Goal: Task Accomplishment & Management: Manage account settings

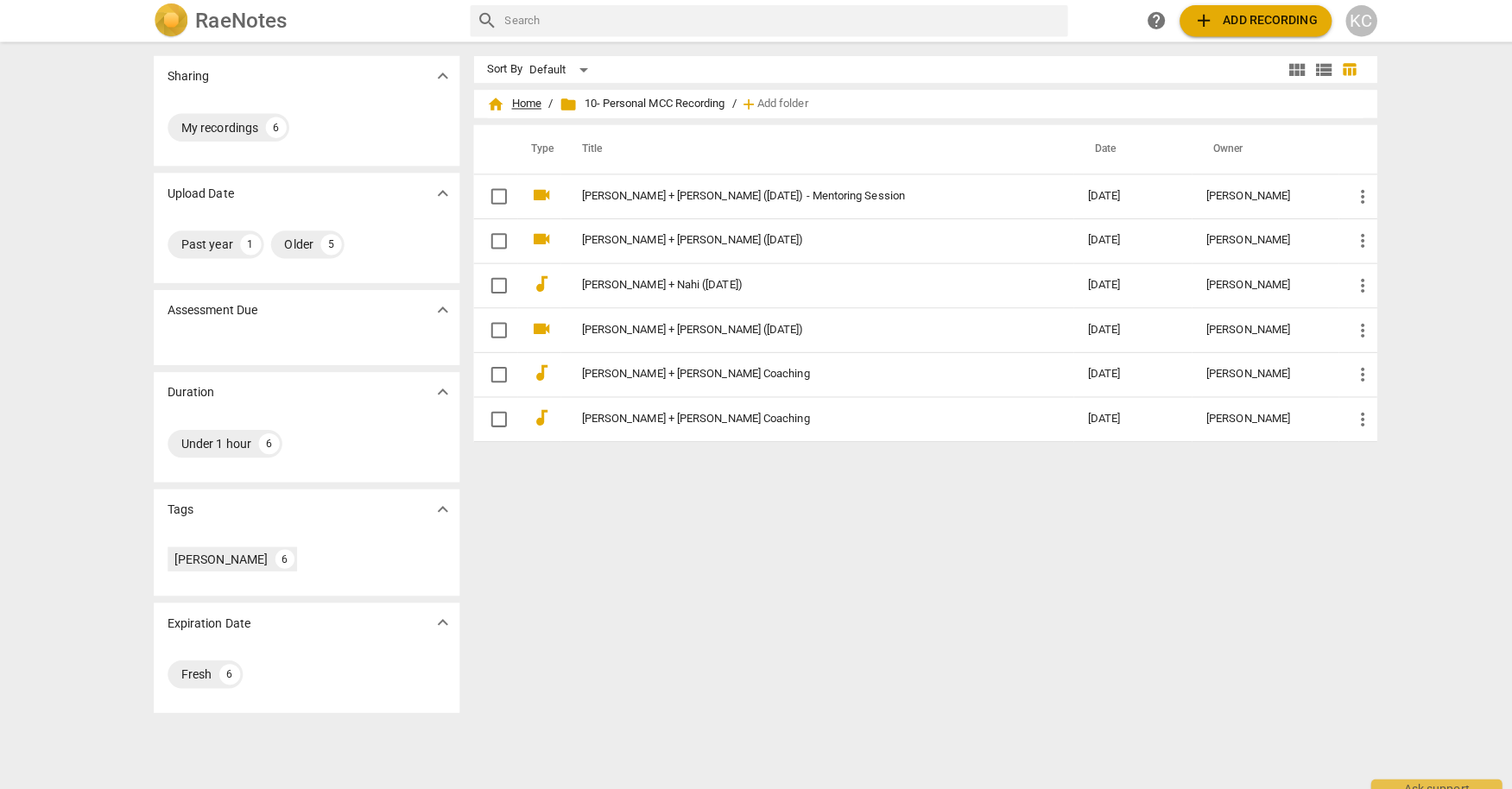
click at [506, 103] on span "home Home" at bounding box center [508, 103] width 53 height 18
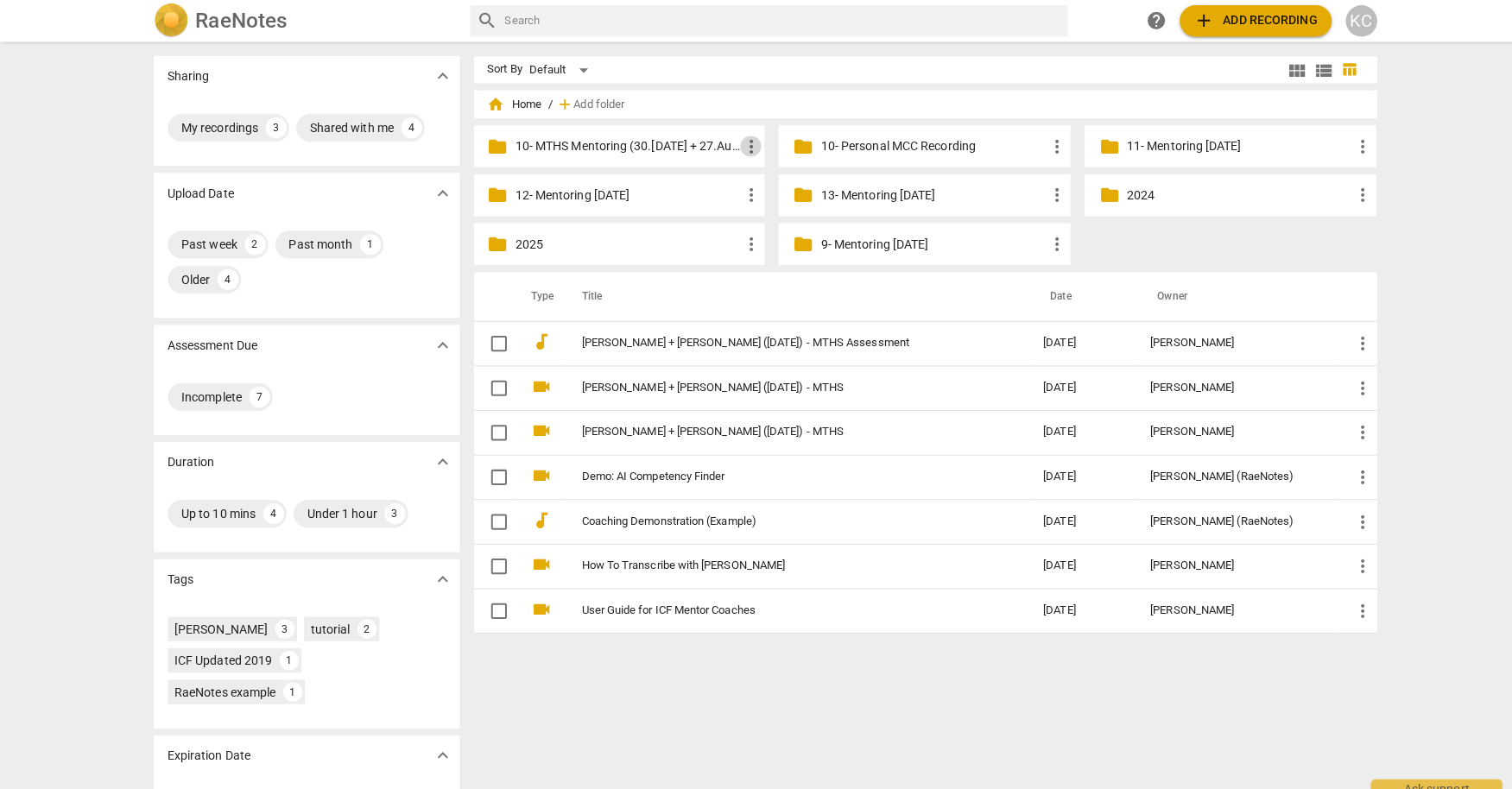
click at [742, 149] on span "more_vert" at bounding box center [742, 144] width 21 height 21
click at [753, 158] on li "Rename" at bounding box center [770, 144] width 78 height 41
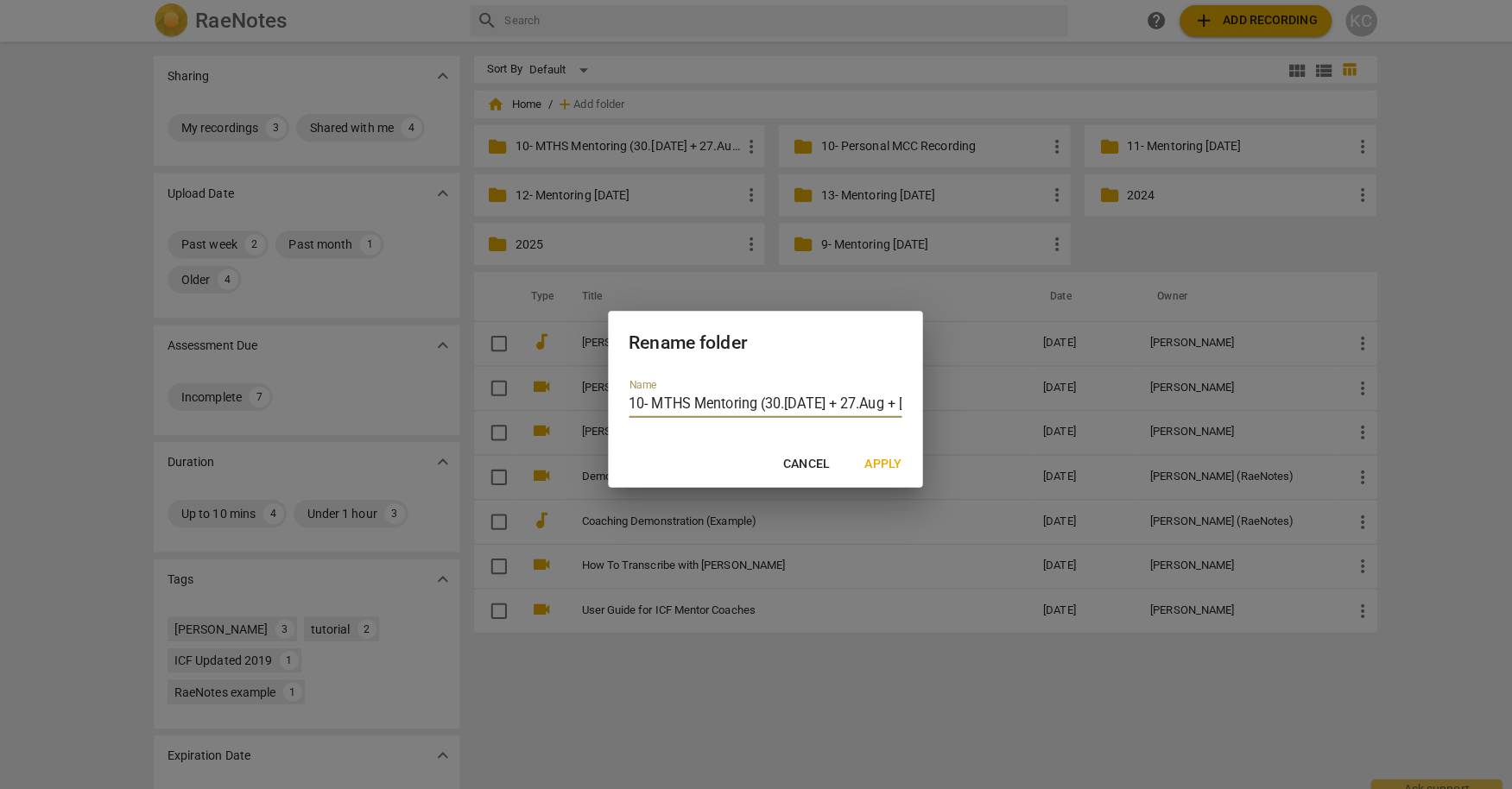
scroll to position [0, 58]
click at [700, 394] on input "10- MTHS Mentoring (30.[DATE] + 27.Aug + [DATE])" at bounding box center [756, 400] width 270 height 25
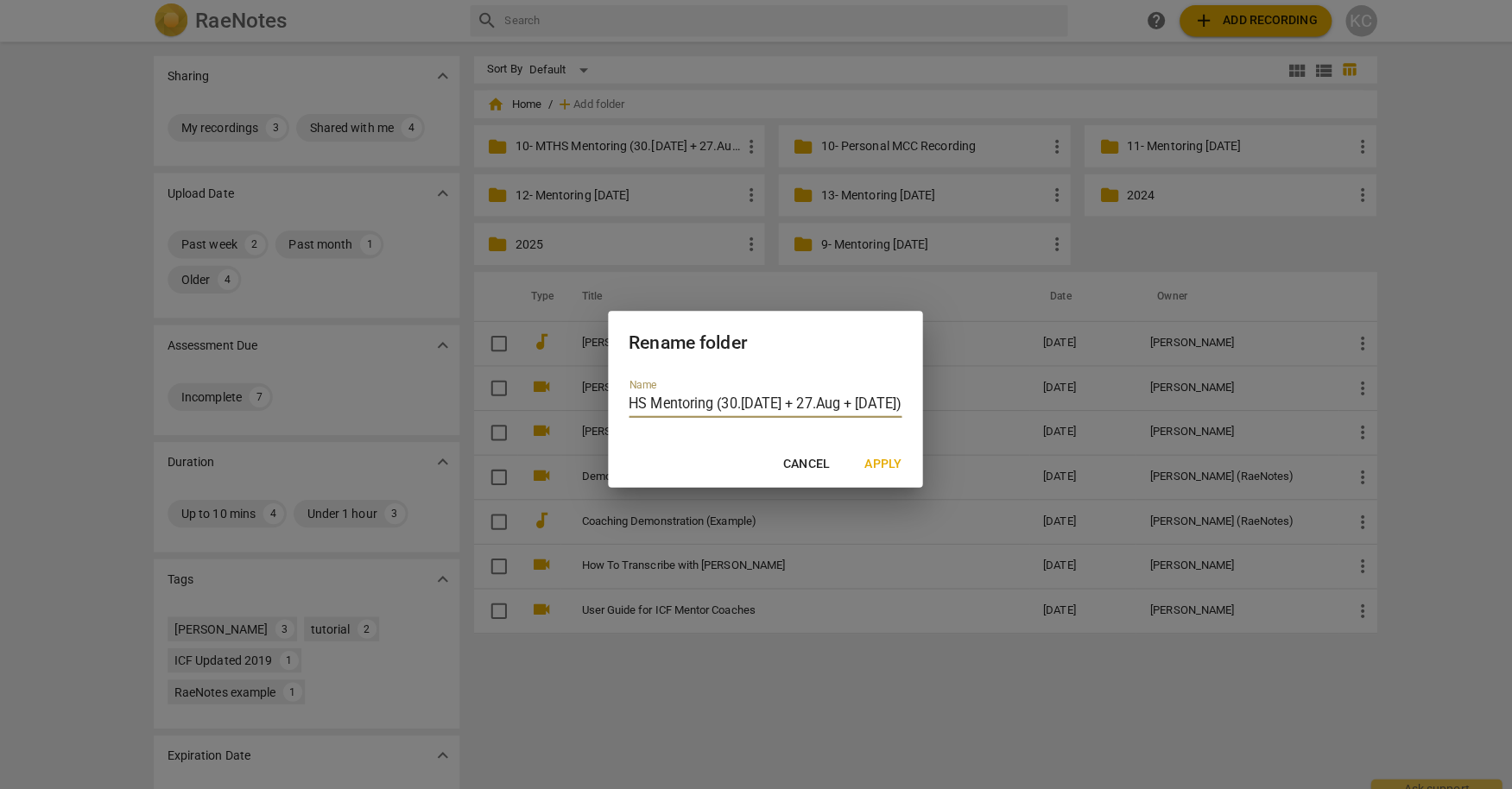
click at [798, 451] on button "Cancel" at bounding box center [798, 460] width 74 height 32
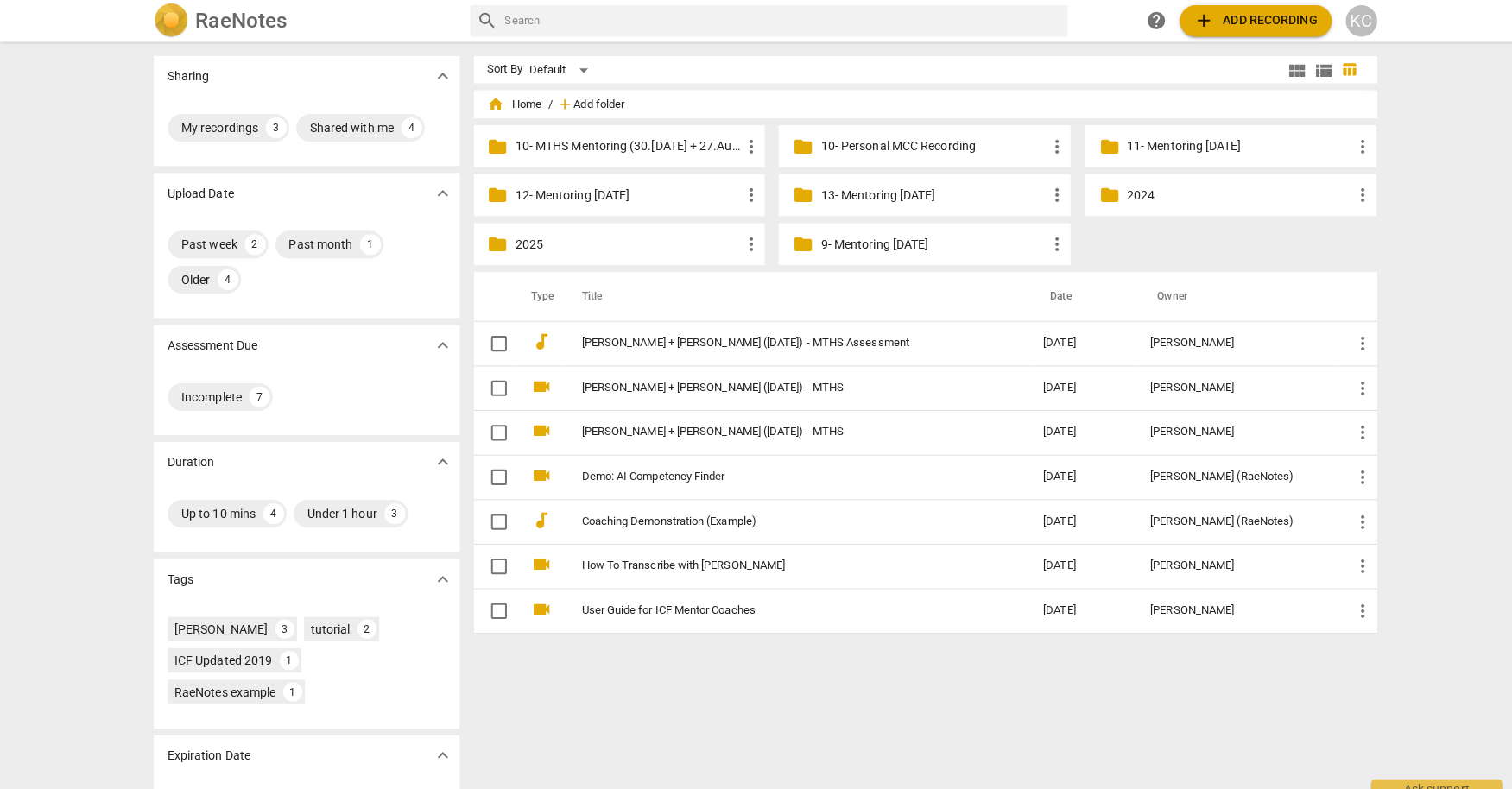
click at [580, 103] on span "Add folder" at bounding box center [592, 102] width 50 height 13
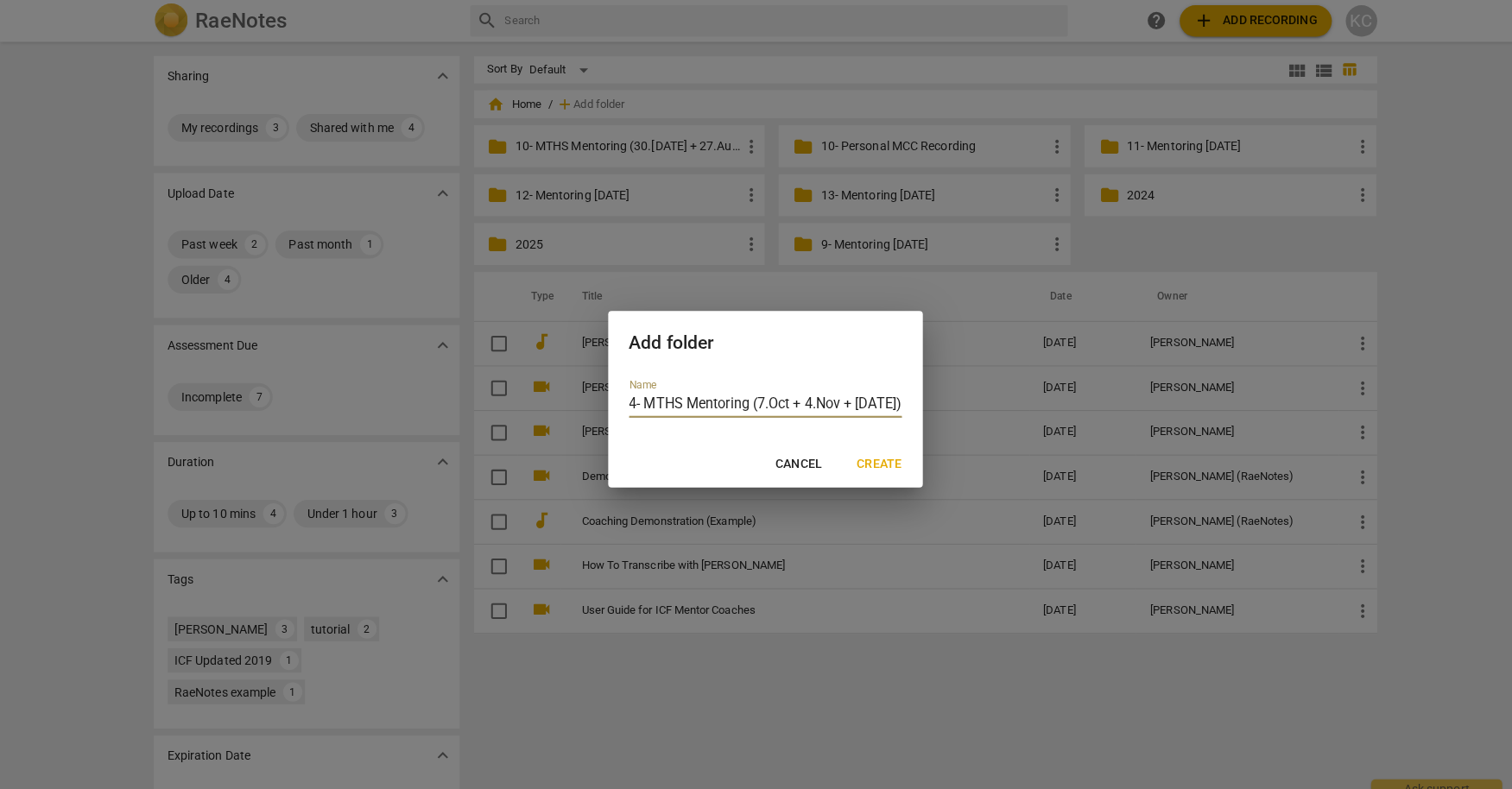
scroll to position [0, 38]
type input "14- MTHS Mentoring (7.Oct + 4.Nov + [DATE])"
click at [879, 459] on span "Create" at bounding box center [869, 460] width 44 height 18
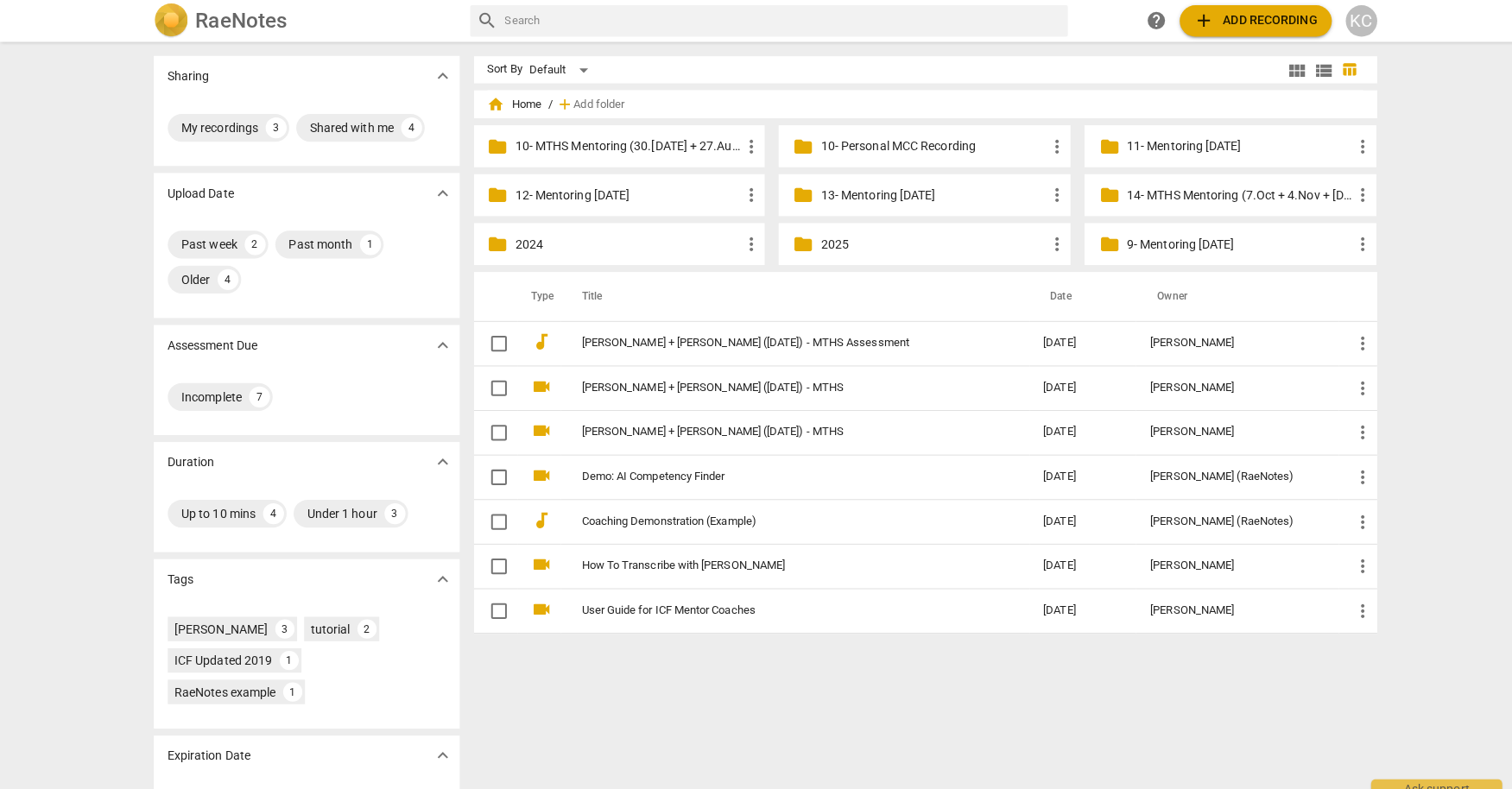
click at [1126, 195] on p "14- MTHS Mentoring (7.Oct + 4.Nov + [DATE])" at bounding box center [1224, 193] width 222 height 18
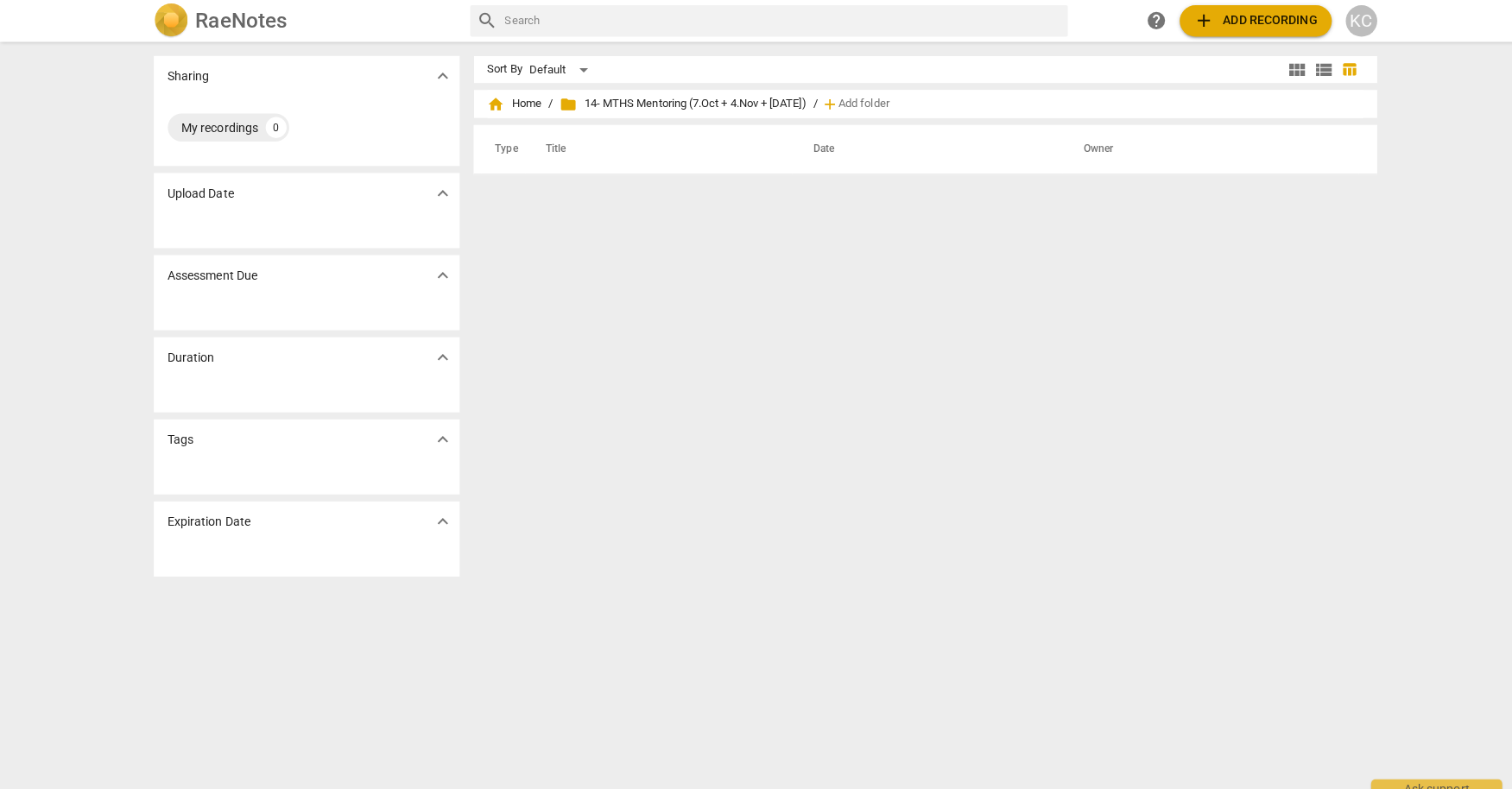
click at [518, 106] on span "home Home" at bounding box center [508, 103] width 53 height 18
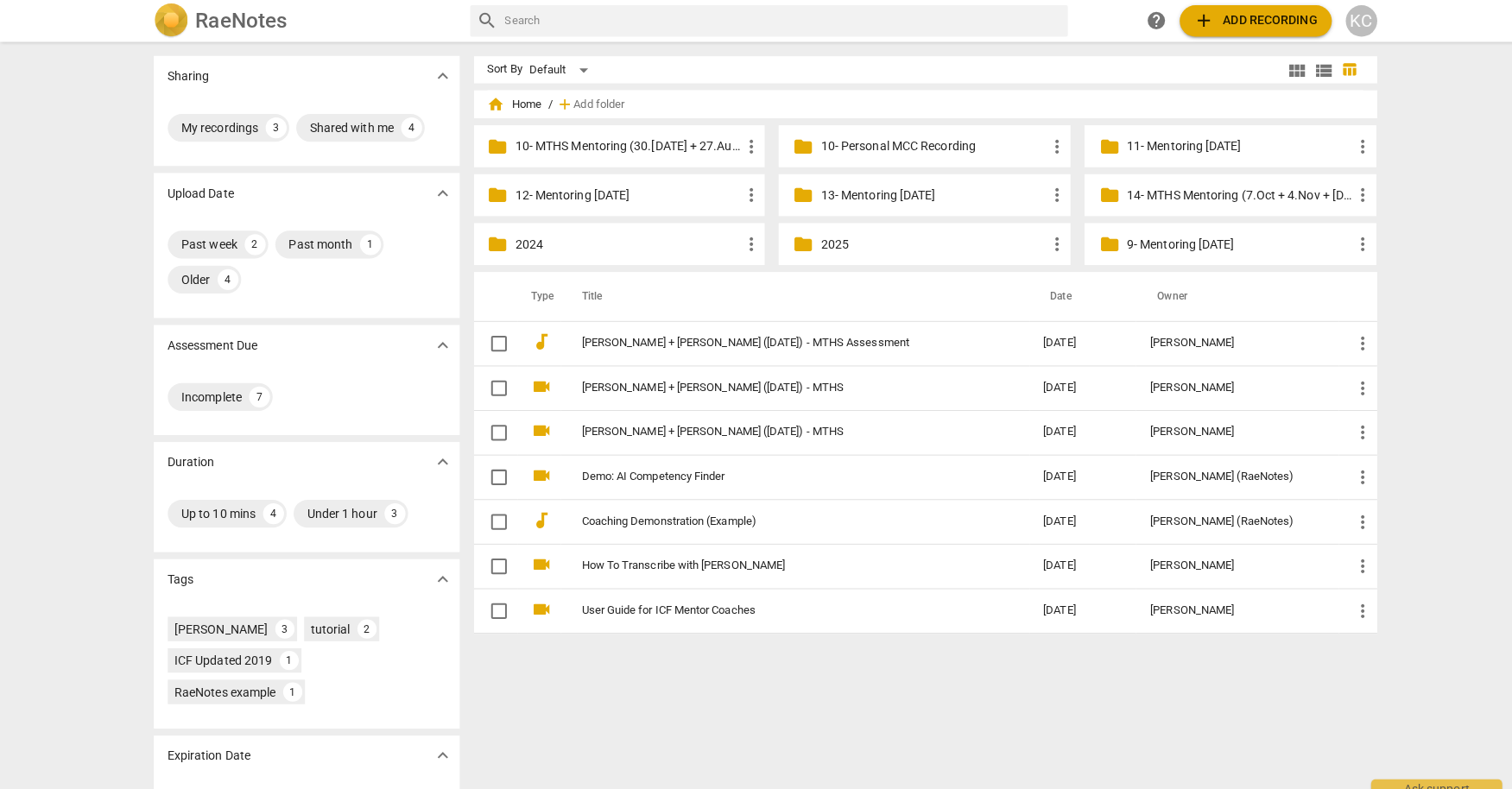
click at [583, 145] on p "10- MTHS Mentoring (30.[DATE] + 27.Aug + [DATE])" at bounding box center [621, 144] width 222 height 18
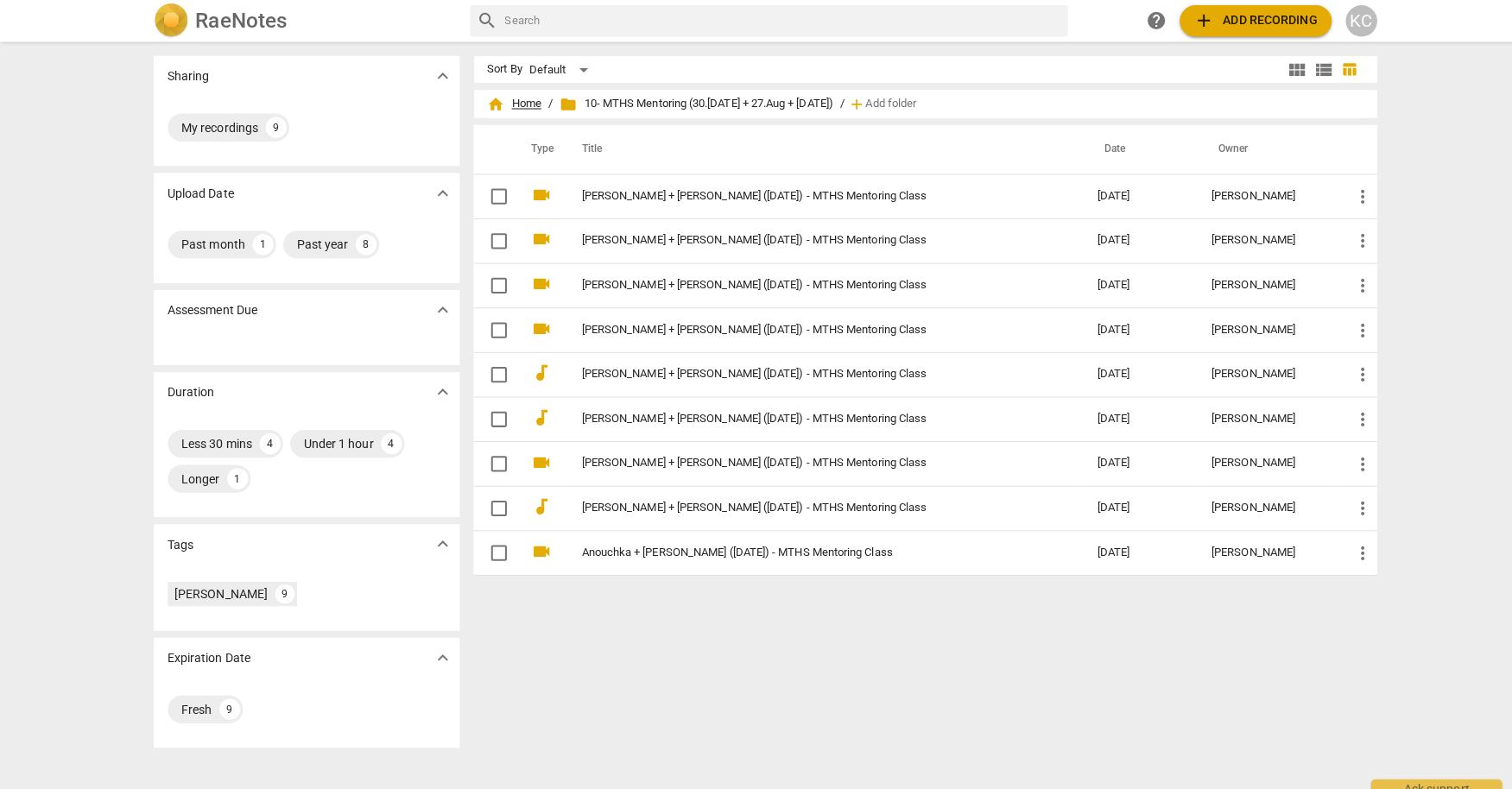
click at [525, 105] on span "home Home" at bounding box center [508, 103] width 53 height 18
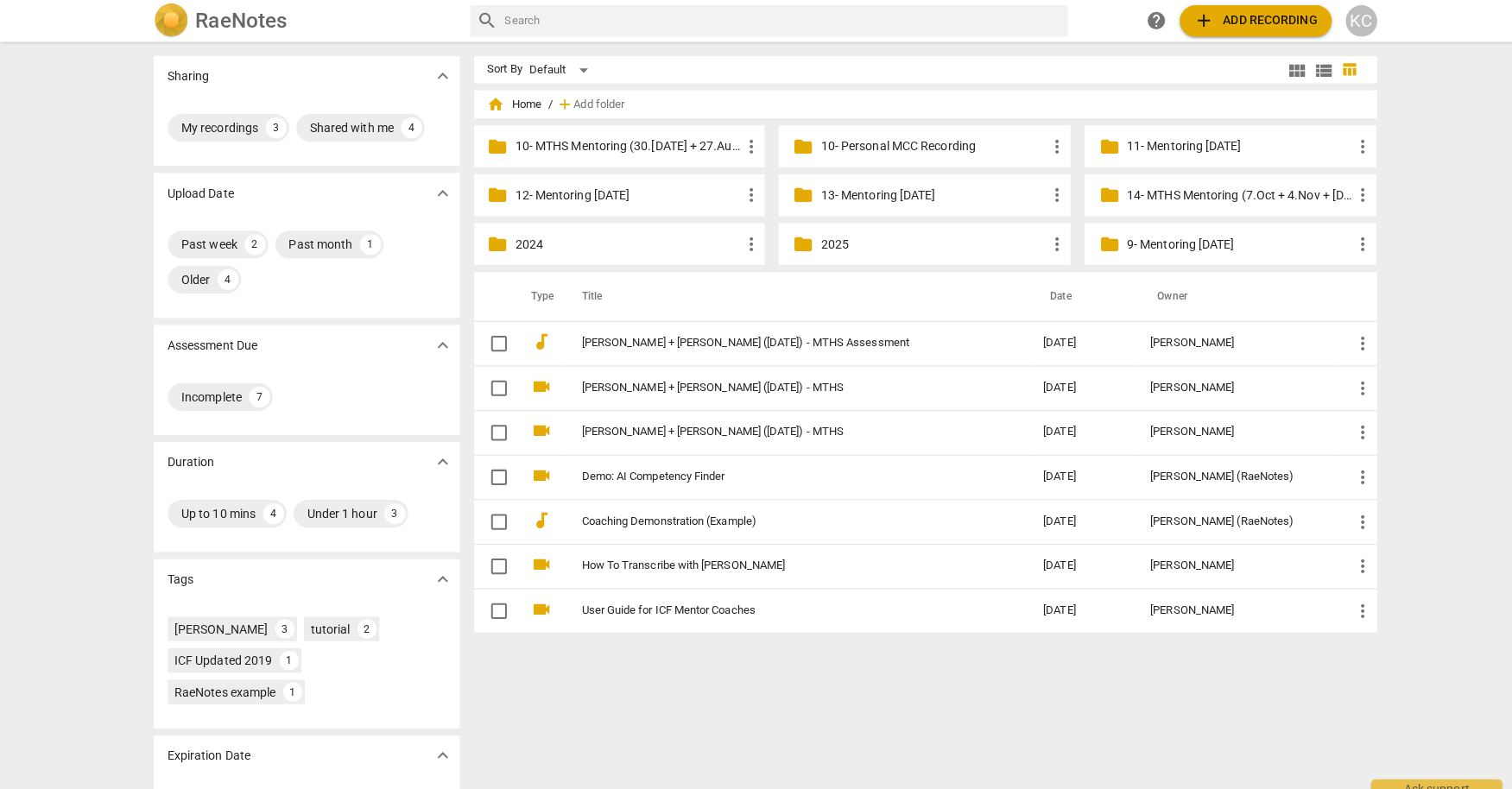
click at [1125, 203] on div "folder 14- MTHS Mentoring (7.Oct + 4.Nov + [DATE]) more_vert" at bounding box center [1215, 192] width 288 height 41
click at [1132, 193] on p "14- MTHS Mentoring (7.Oct + 4.Nov + [DATE])" at bounding box center [1224, 193] width 222 height 18
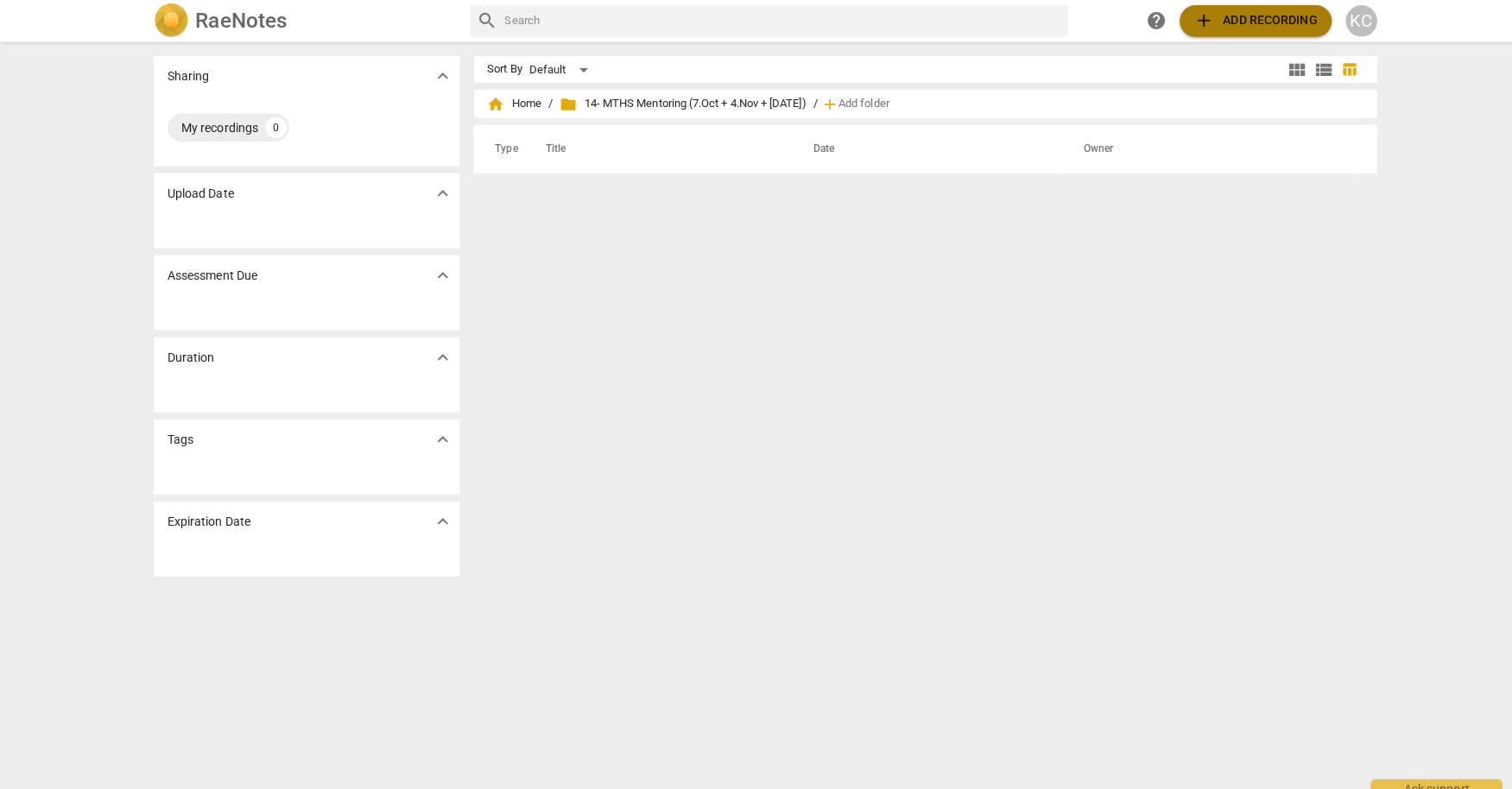
click at [1228, 18] on span "add Add recording" at bounding box center [1241, 21] width 123 height 21
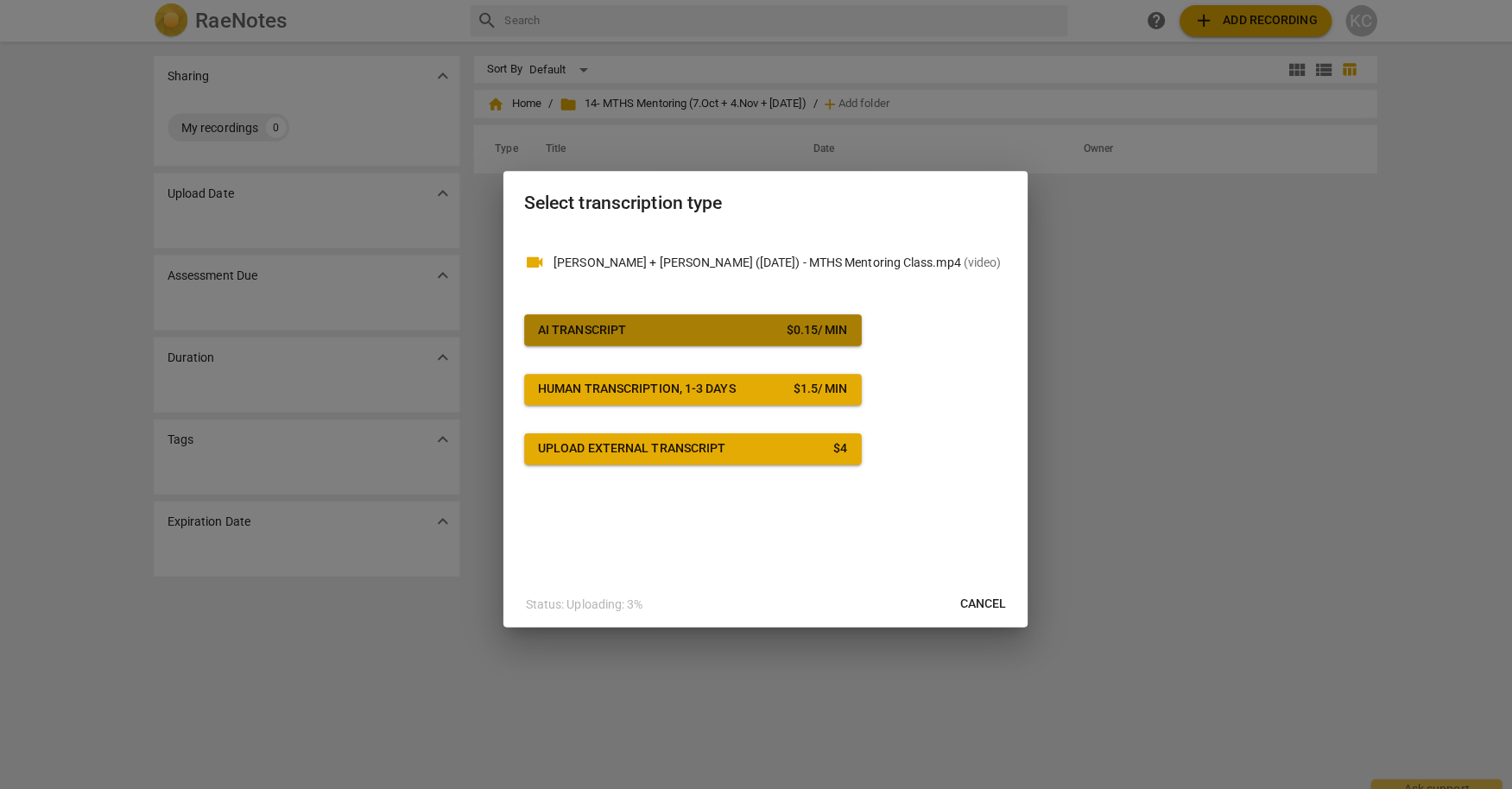
click at [755, 324] on span "AI Transcript $ 0.15 / min" at bounding box center [685, 327] width 306 height 18
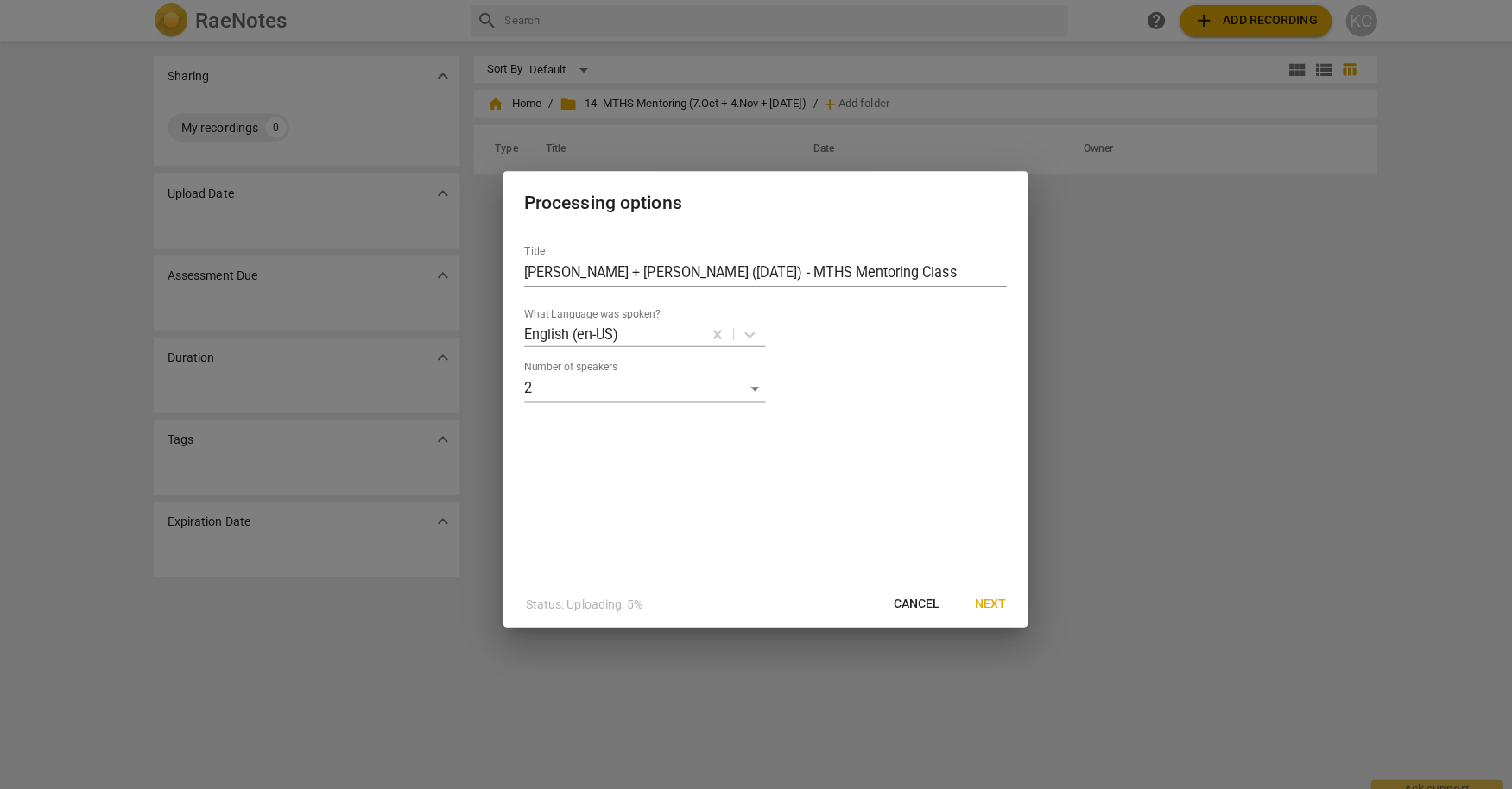
click at [986, 588] on button "Next" at bounding box center [979, 598] width 59 height 32
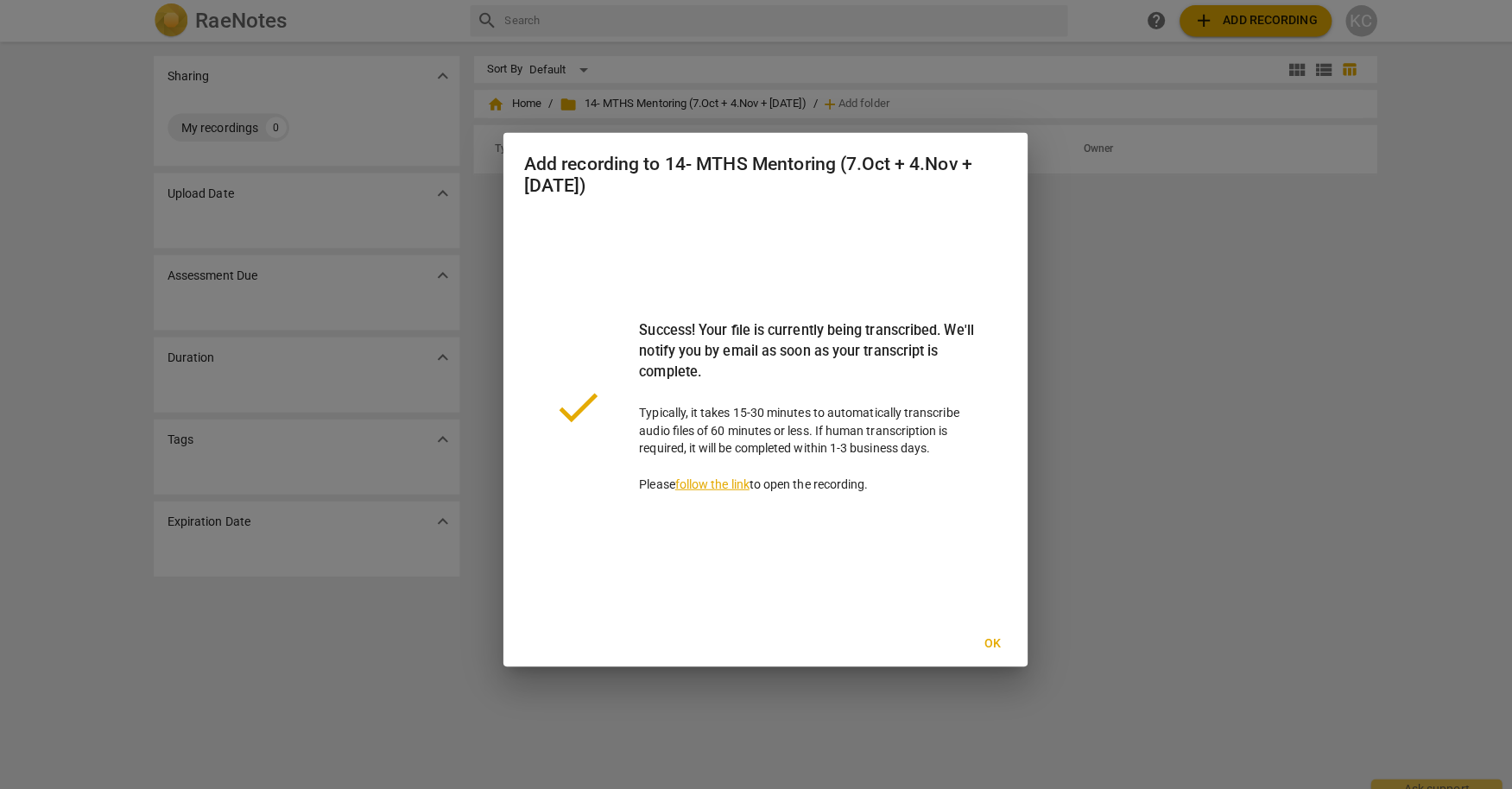
click at [975, 620] on div "Add recording to 14- MTHS Mentoring (7.Oct + 4.Nov + [DATE]) done Success! Your…" at bounding box center [756, 395] width 518 height 528
click at [975, 627] on button "Ok" at bounding box center [981, 637] width 55 height 32
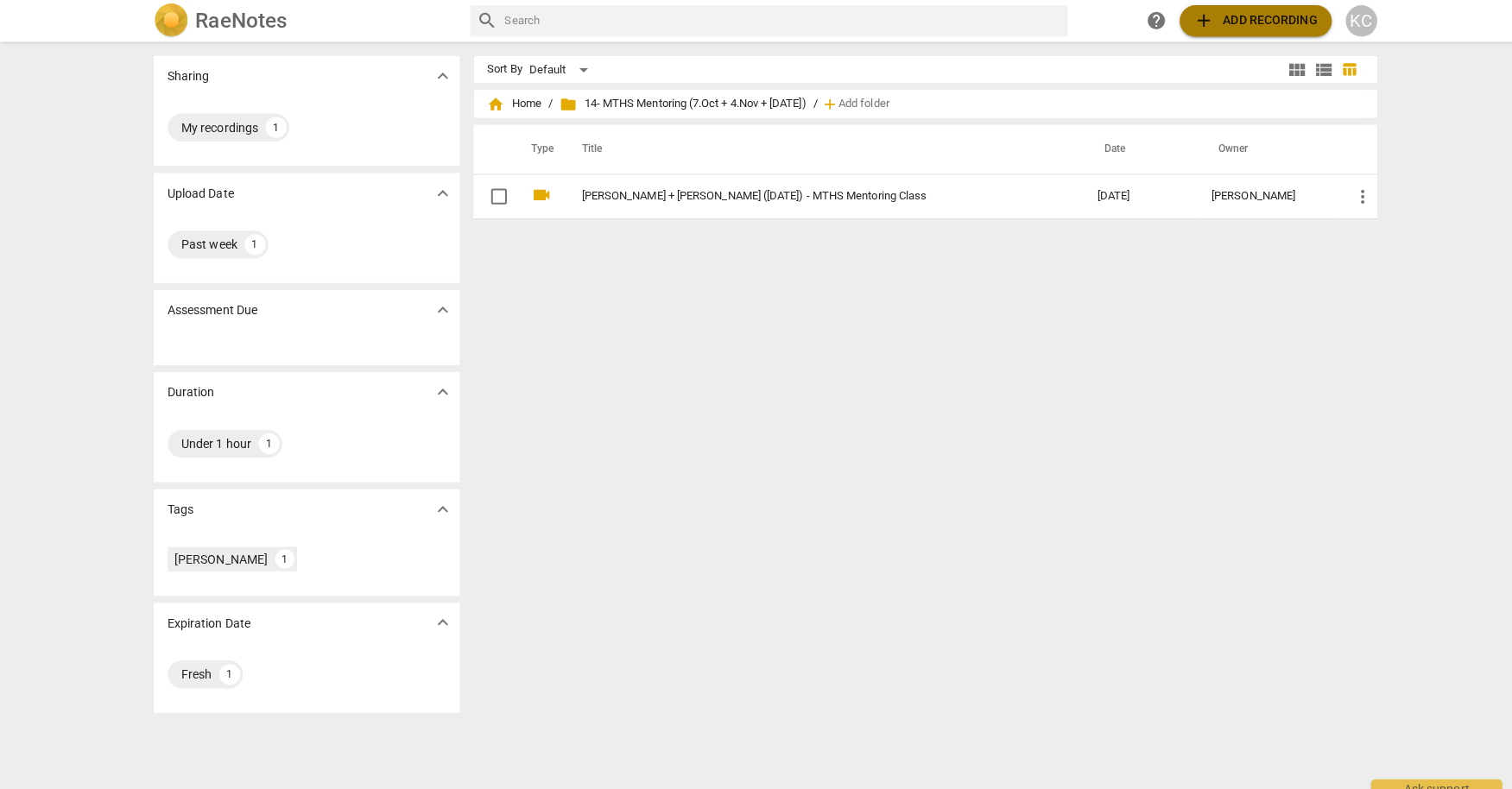
click at [1219, 12] on span "add Add recording" at bounding box center [1241, 21] width 123 height 21
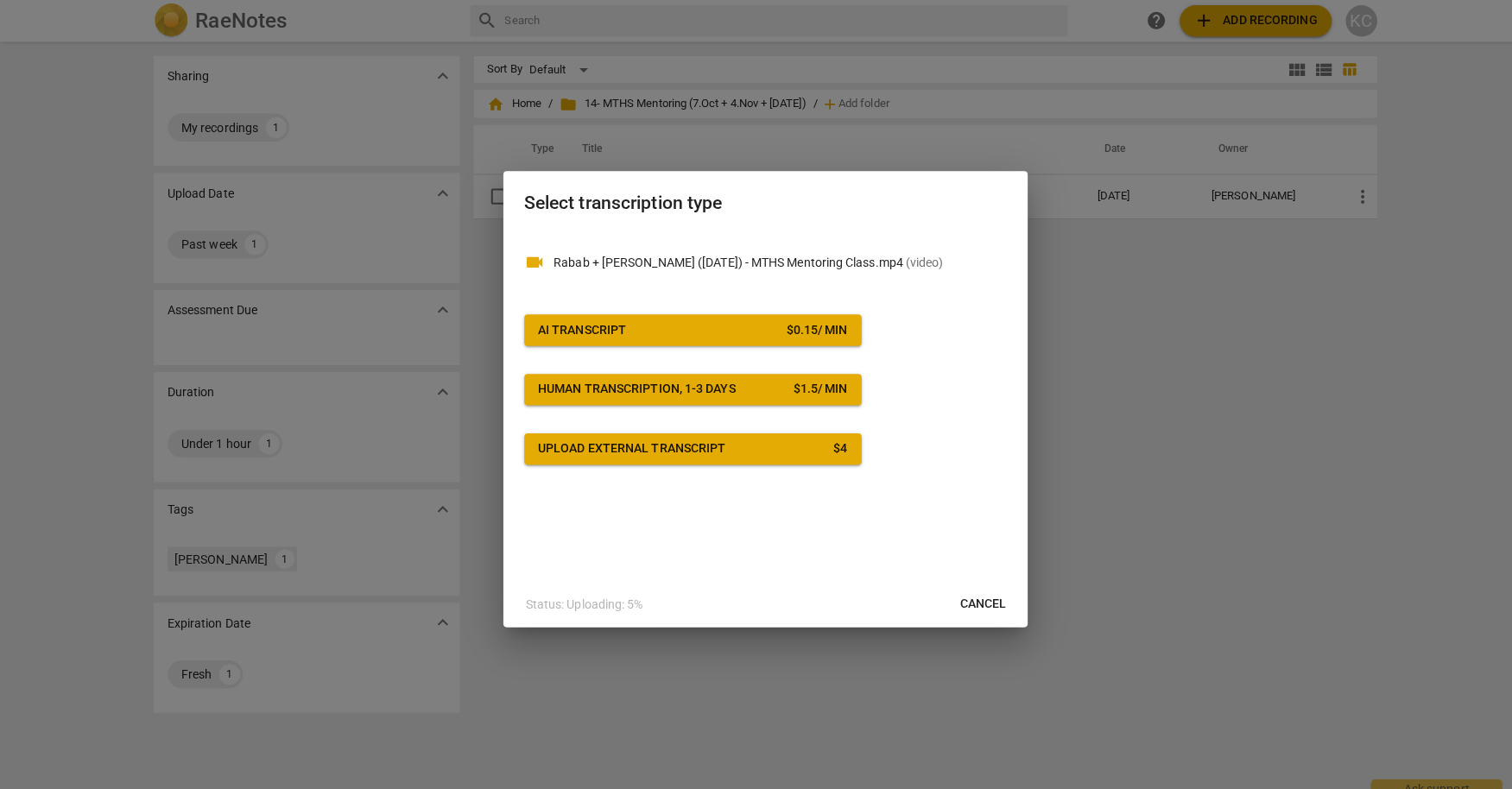
click at [726, 318] on span "AI Transcript $ 0.15 / min" at bounding box center [685, 327] width 306 height 18
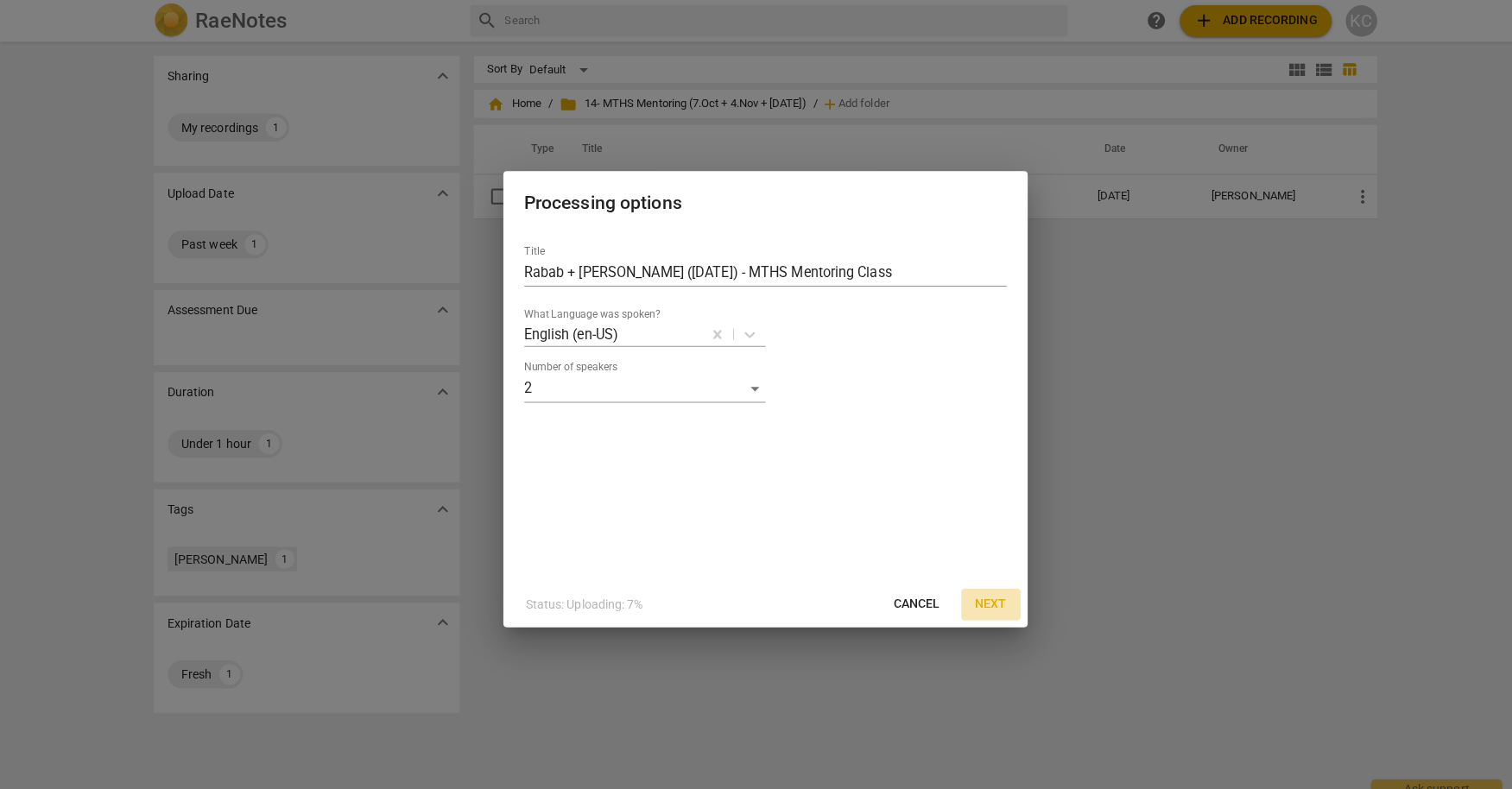
click at [984, 593] on span "Next" at bounding box center [980, 598] width 32 height 18
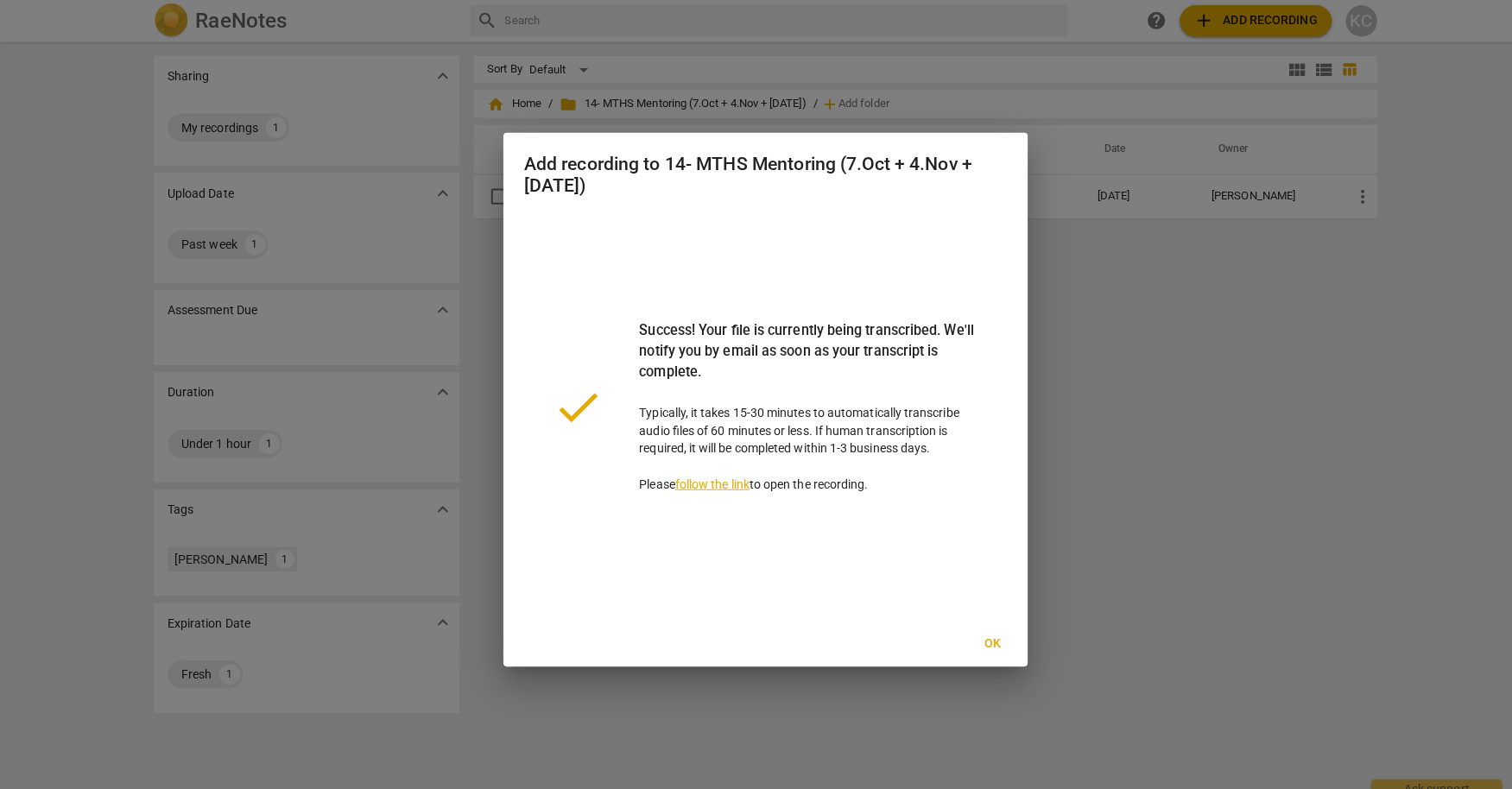
click at [977, 625] on button "Ok" at bounding box center [981, 637] width 55 height 32
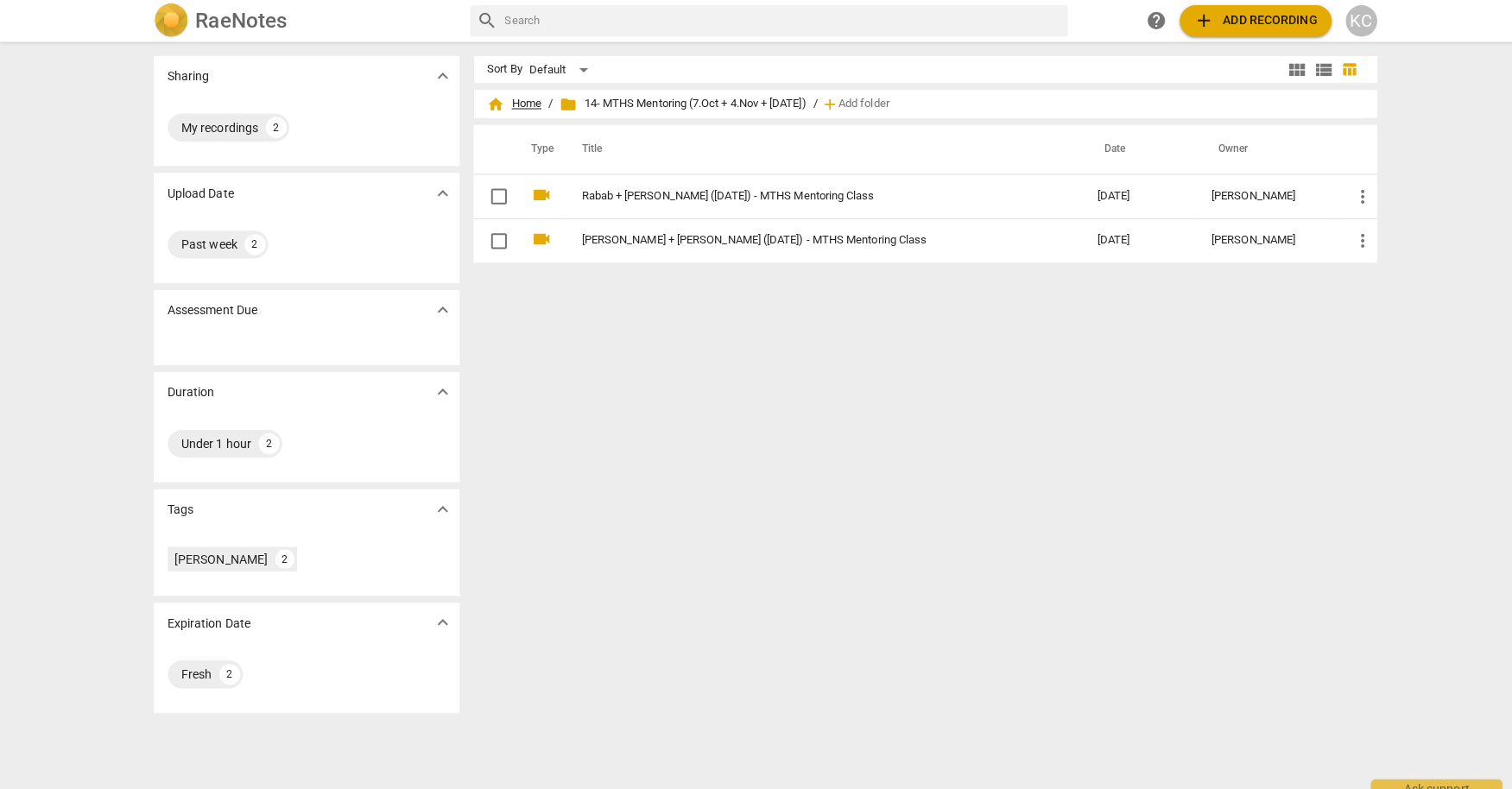
click at [517, 109] on span "home Home" at bounding box center [508, 103] width 53 height 18
